Goal: Find specific page/section

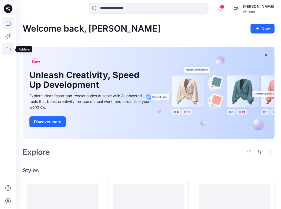
click at [9, 46] on icon at bounding box center [8, 49] width 12 height 12
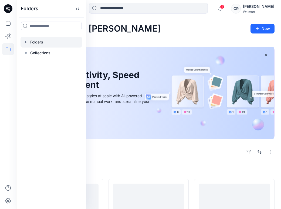
click at [35, 43] on div at bounding box center [50, 42] width 61 height 11
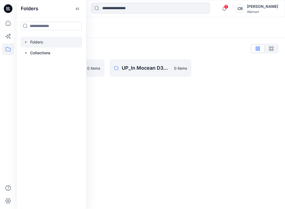
click at [124, 49] on div "Folders List" at bounding box center [151, 48] width 256 height 9
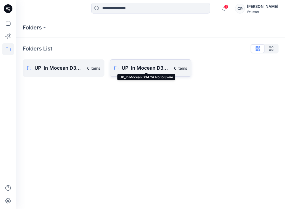
click at [128, 68] on p "UP_In Mocean D34 YA NoBo Swim" at bounding box center [146, 68] width 49 height 8
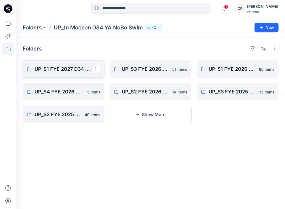
click at [65, 66] on p "UP_S1 FYE 2027 D34 YA NoBo Swim InMocean" at bounding box center [63, 69] width 57 height 8
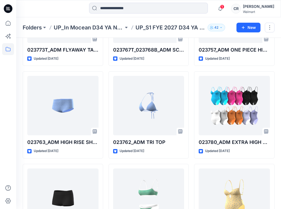
scroll to position [707, 0]
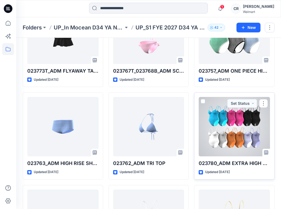
click at [217, 137] on div at bounding box center [233, 126] width 71 height 59
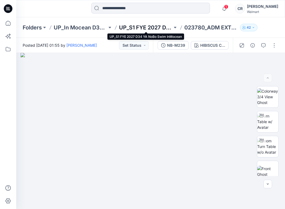
click at [138, 28] on p "UP_S1 FYE 2027 D34 YA NoBo Swim InMocean" at bounding box center [145, 28] width 53 height 8
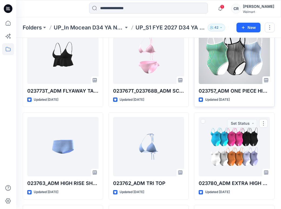
scroll to position [599, 0]
